Goal: Use online tool/utility: Utilize a website feature to perform a specific function

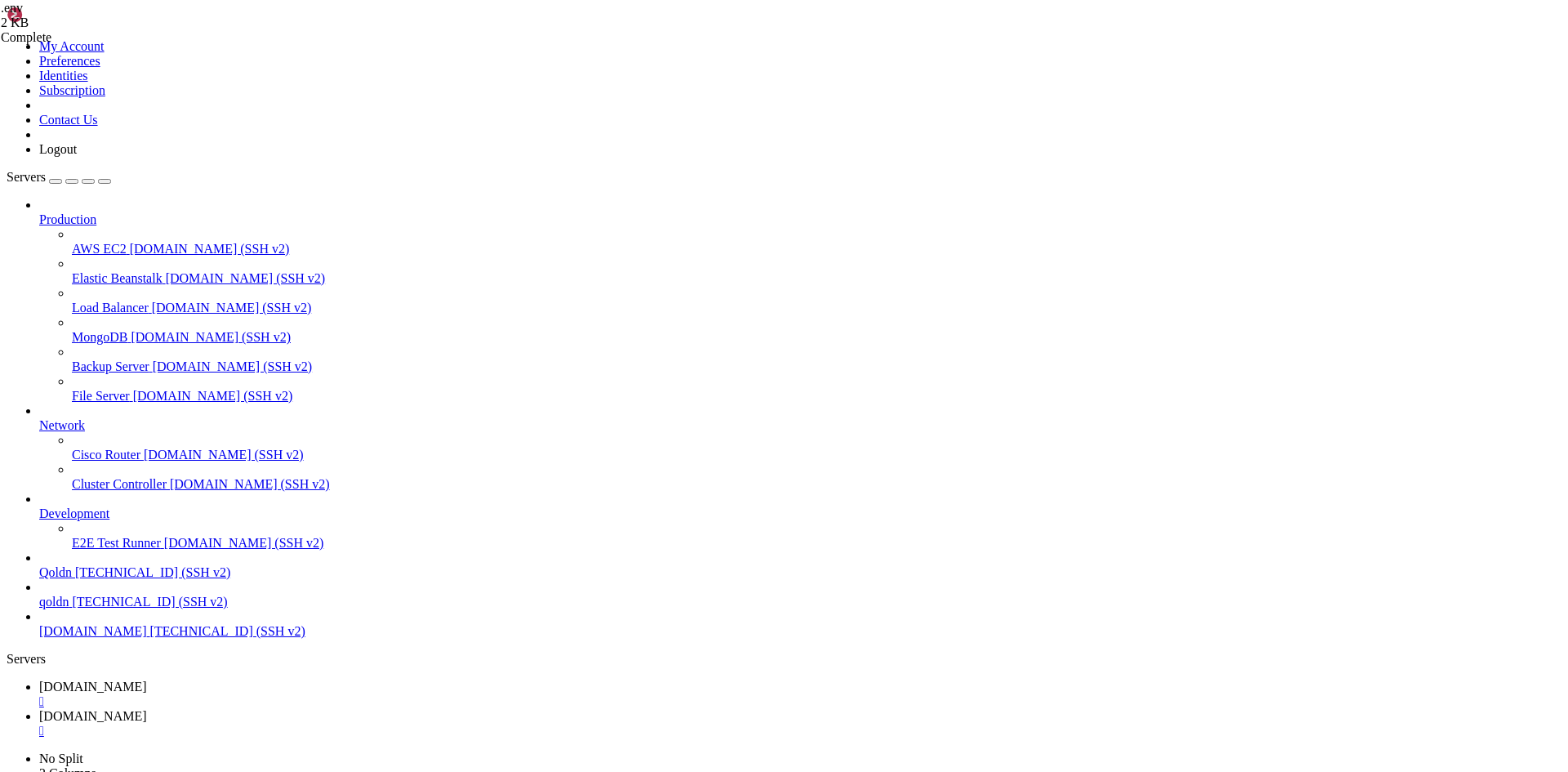
scroll to position [16, 3]
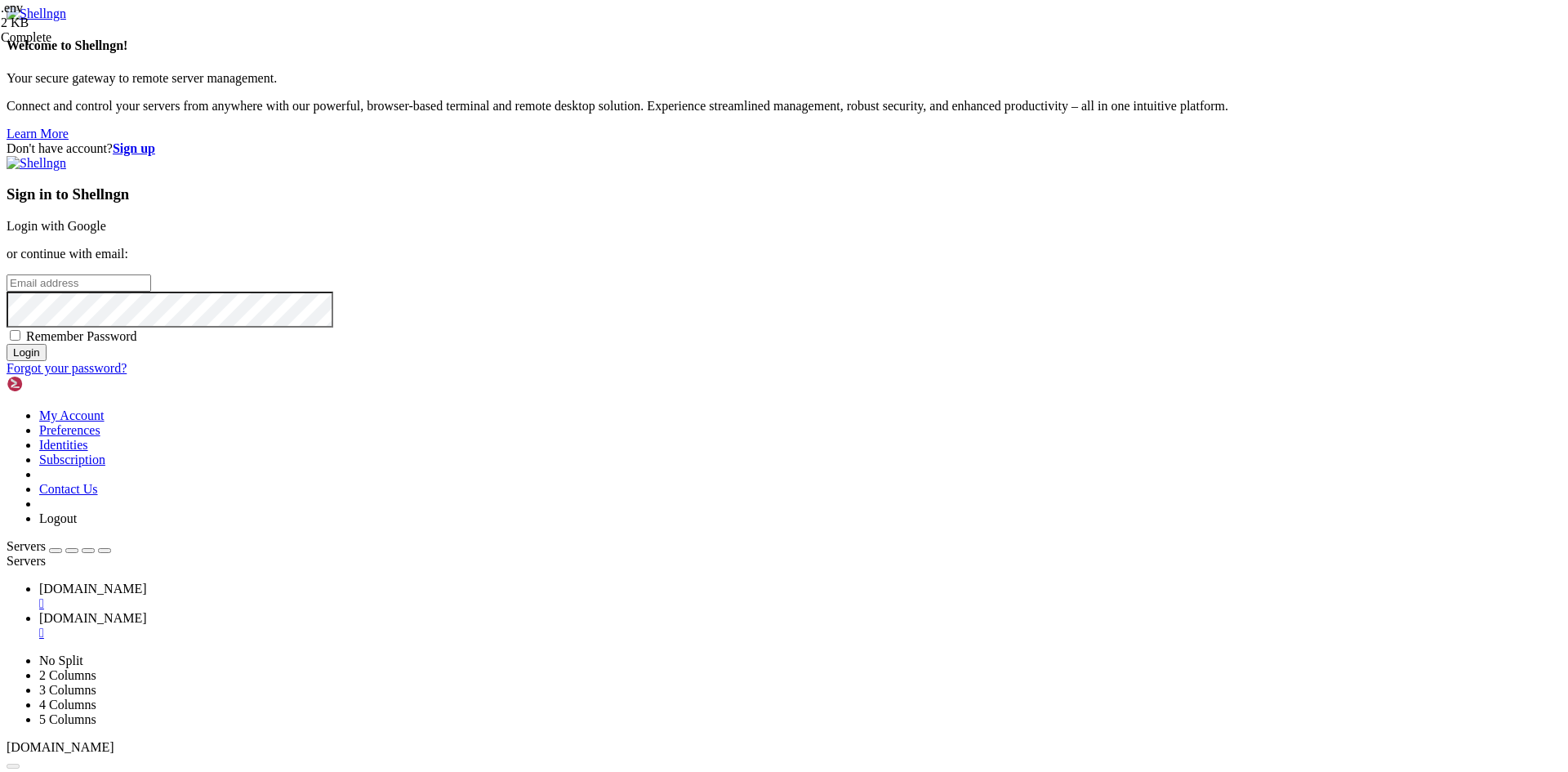
type input "root"
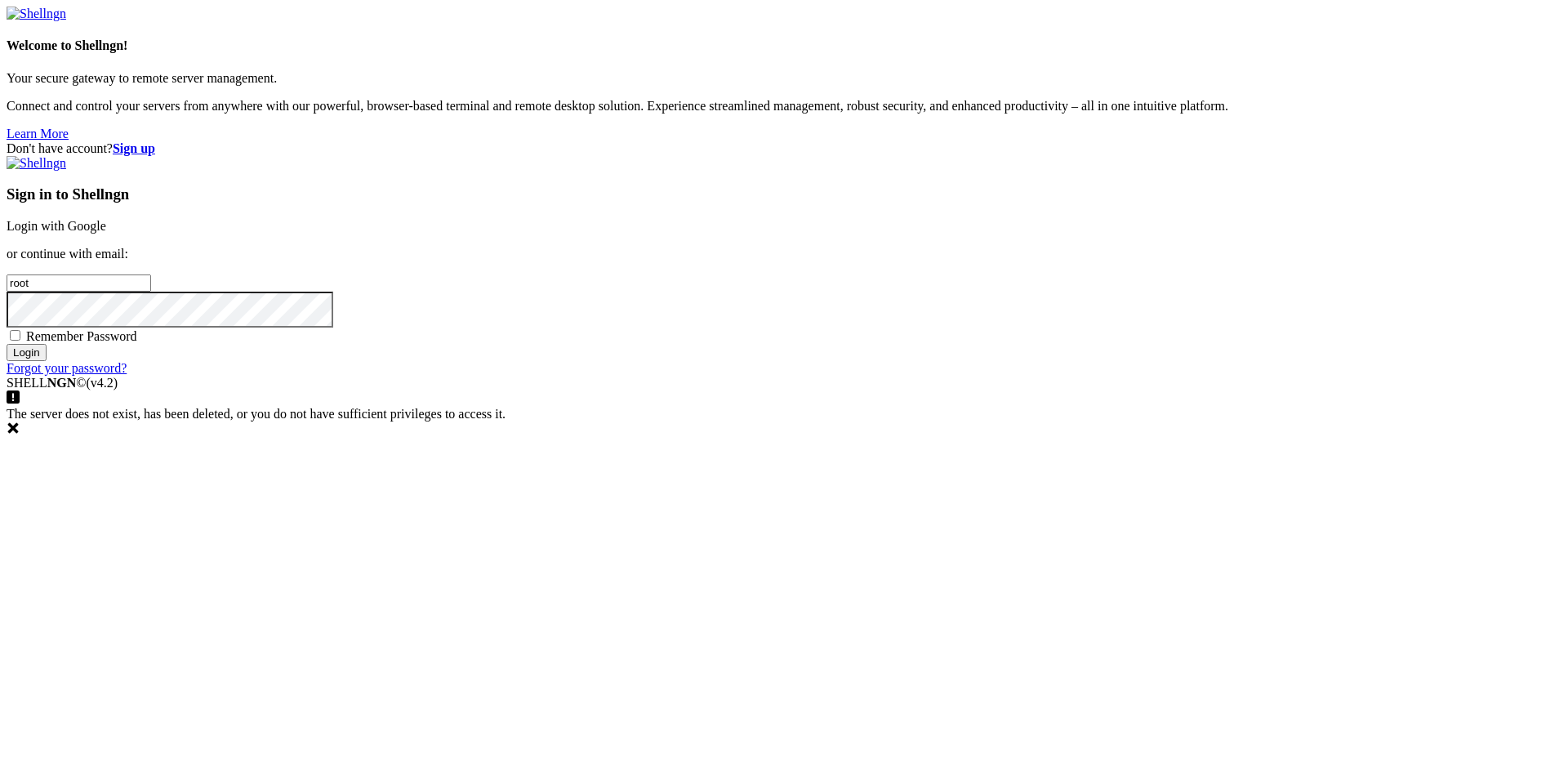
click at [47, 361] on input "Login" at bounding box center [26, 352] width 40 height 17
click at [106, 233] on link "Login with Google" at bounding box center [56, 225] width 100 height 14
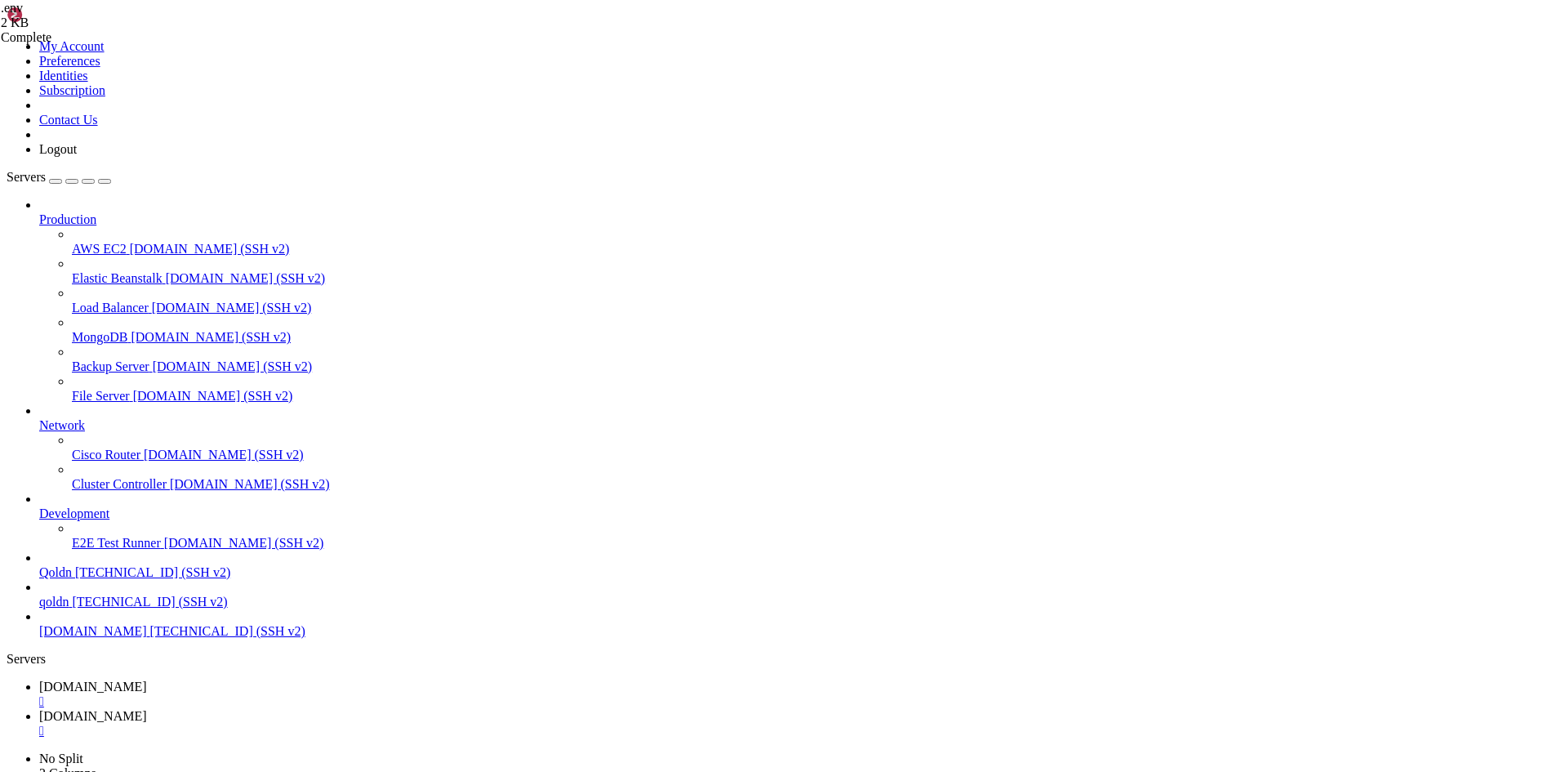
scroll to position [107113, 0]
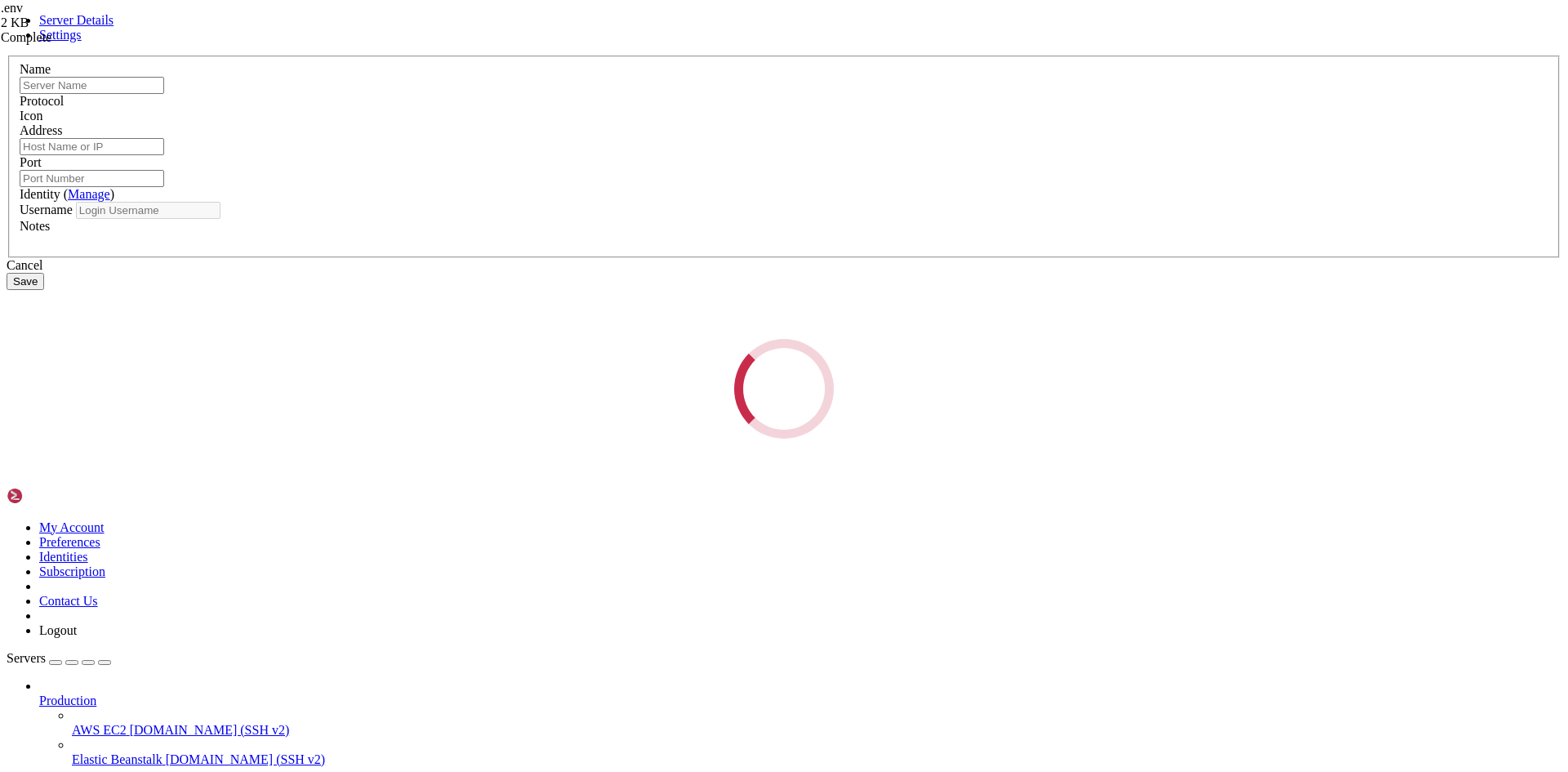
type input "[DOMAIN_NAME]"
type input "[TECHNICAL_ID]"
type input "22"
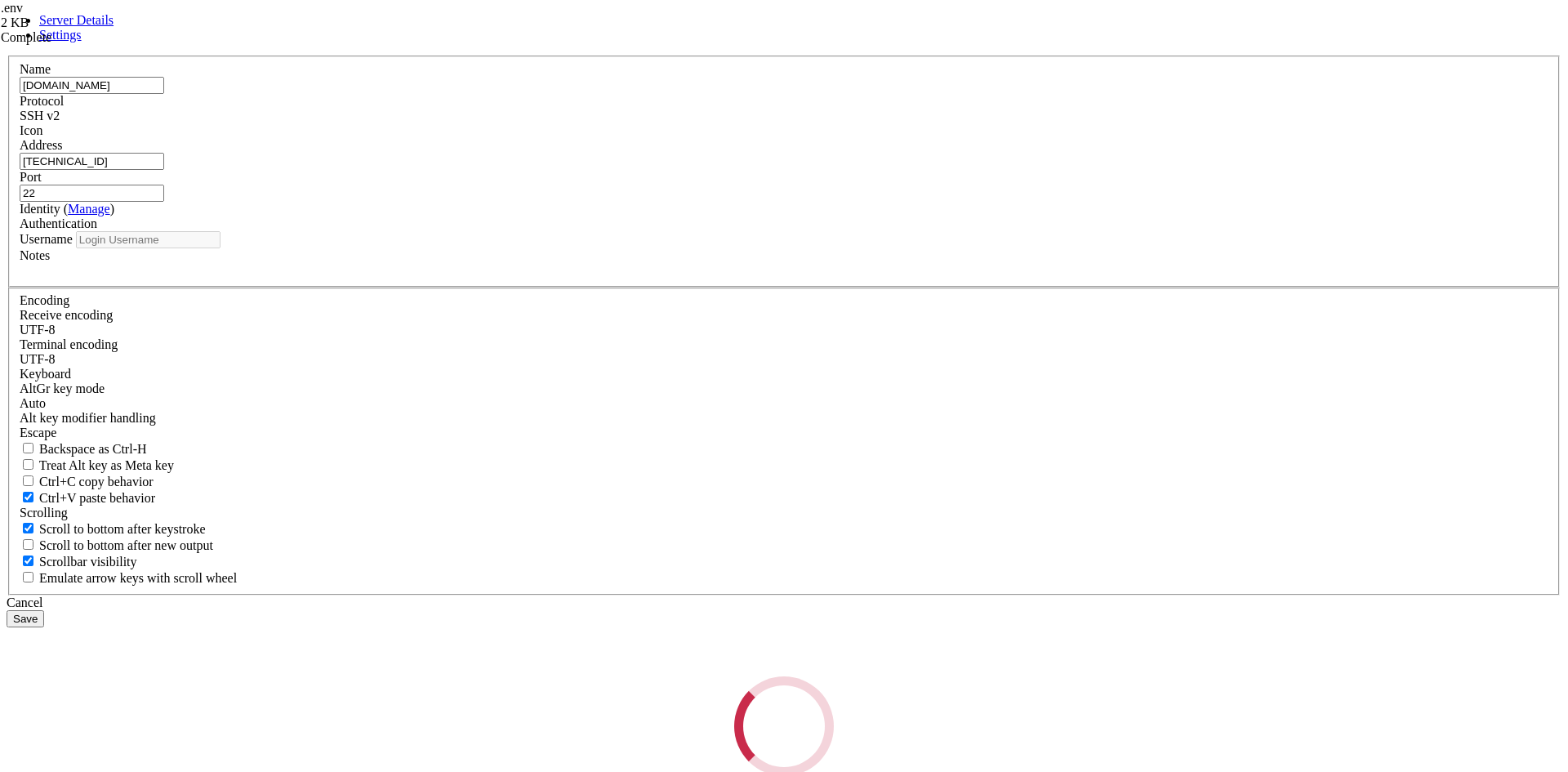
type input "root"
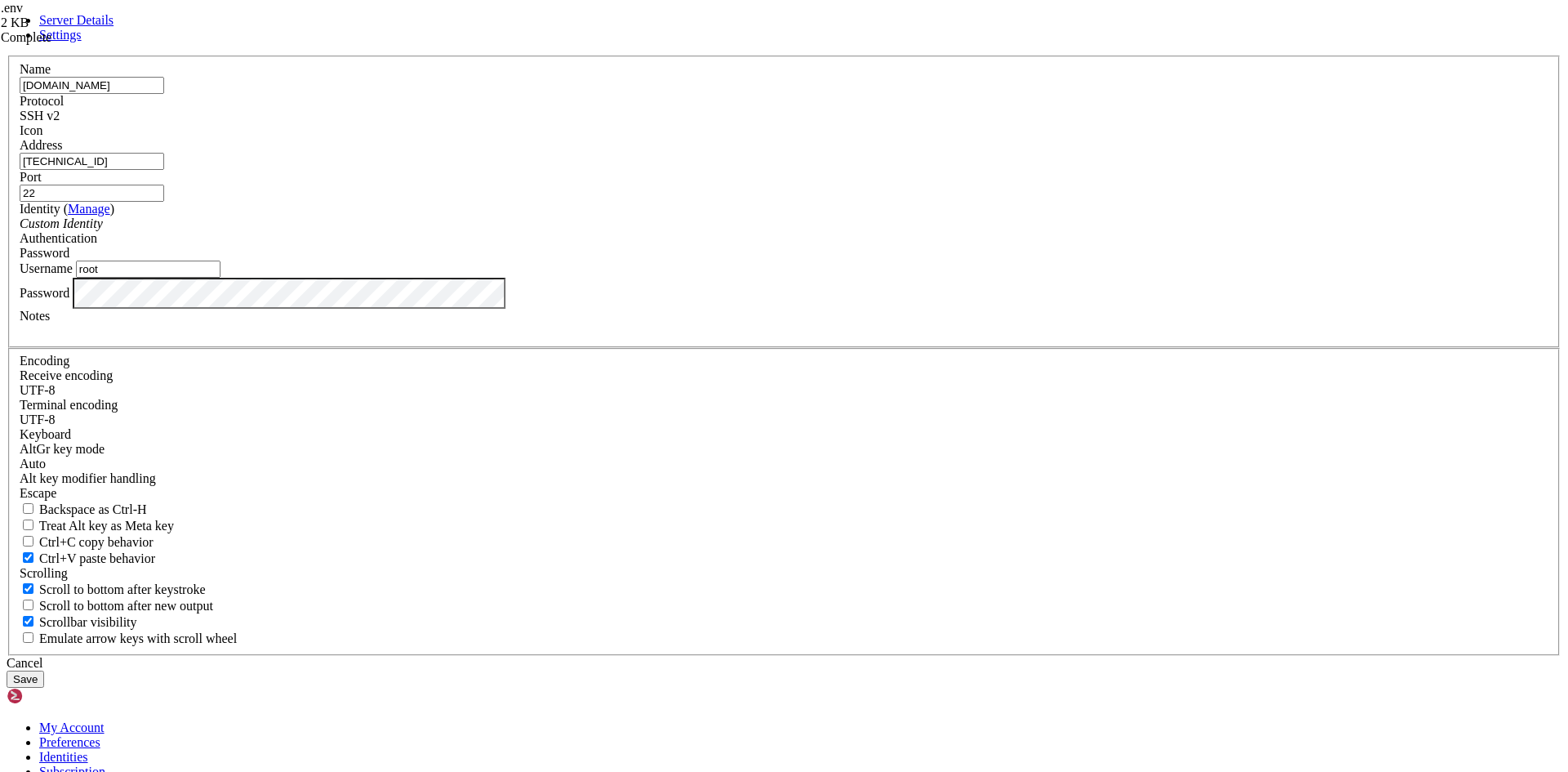
click at [44, 671] on button "Save" at bounding box center [25, 679] width 38 height 17
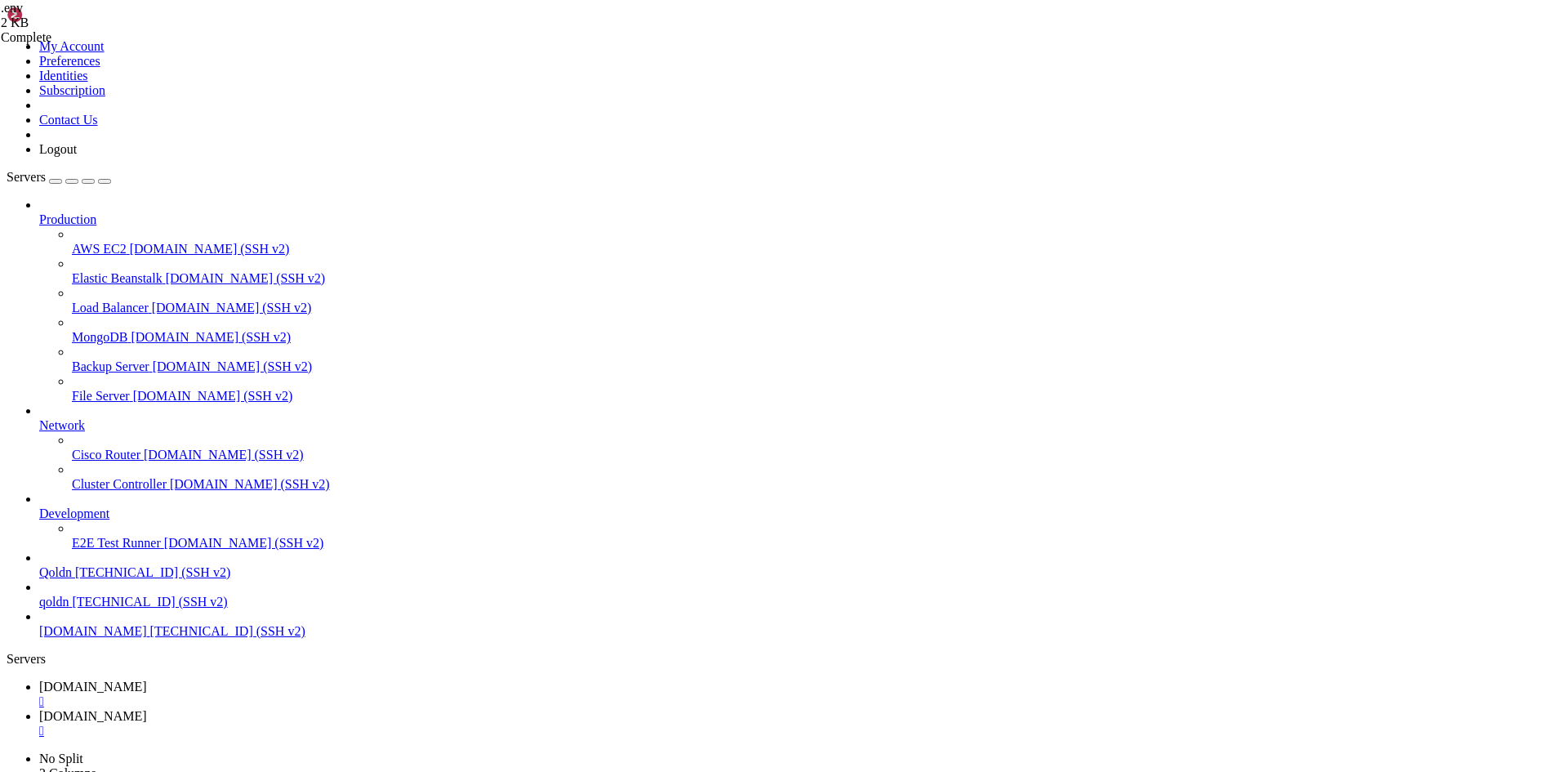
click at [299, 694] on div "" at bounding box center [800, 702] width 1522 height 15
click at [296, 694] on div "" at bounding box center [800, 702] width 1522 height 15
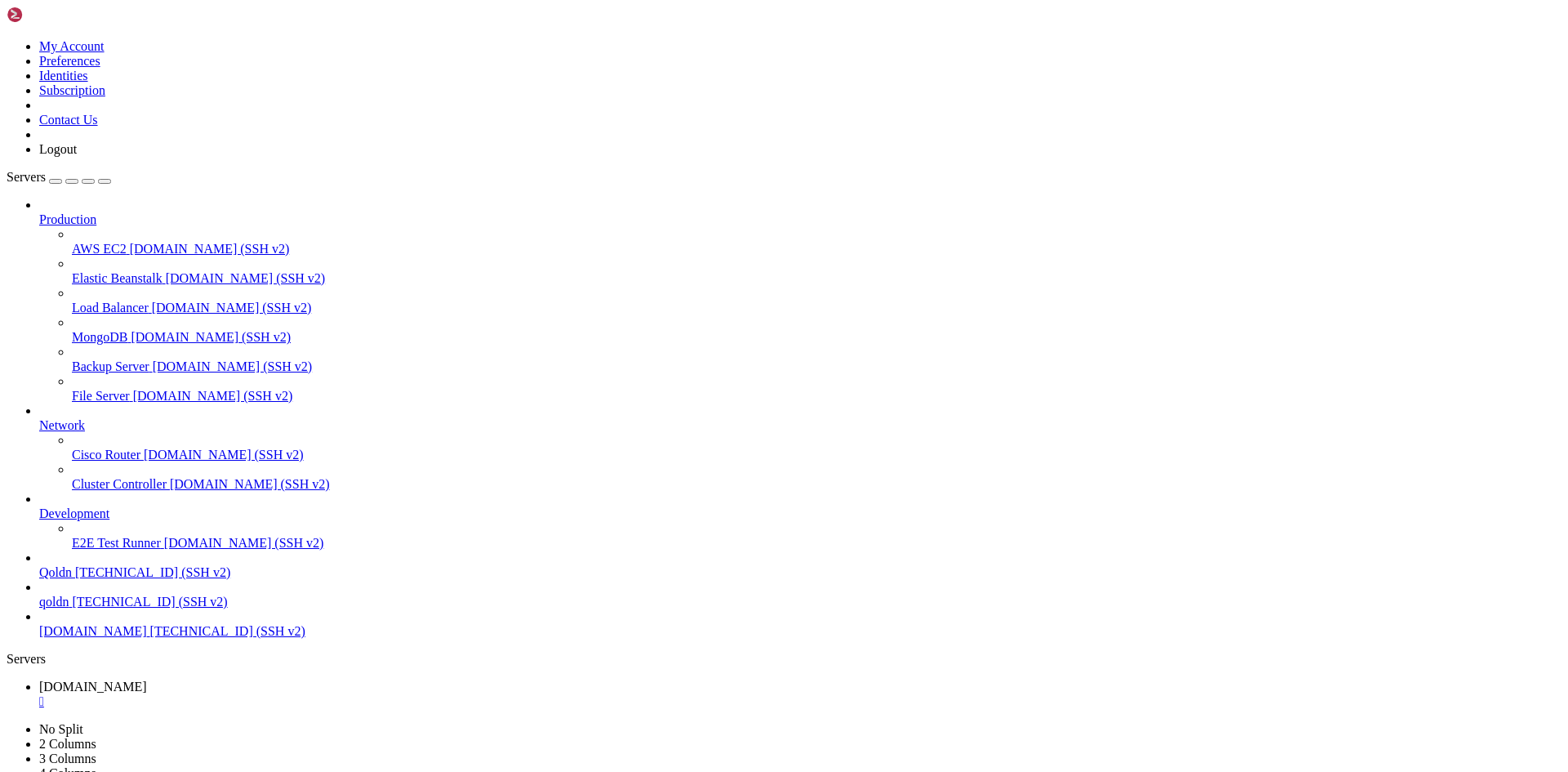
drag, startPoint x: 493, startPoint y: 1559, endPoint x: 277, endPoint y: 1476, distance: 231.4
drag, startPoint x: 16, startPoint y: 1525, endPoint x: 45, endPoint y: 1533, distance: 30.1
